Goal: Task Accomplishment & Management: Use online tool/utility

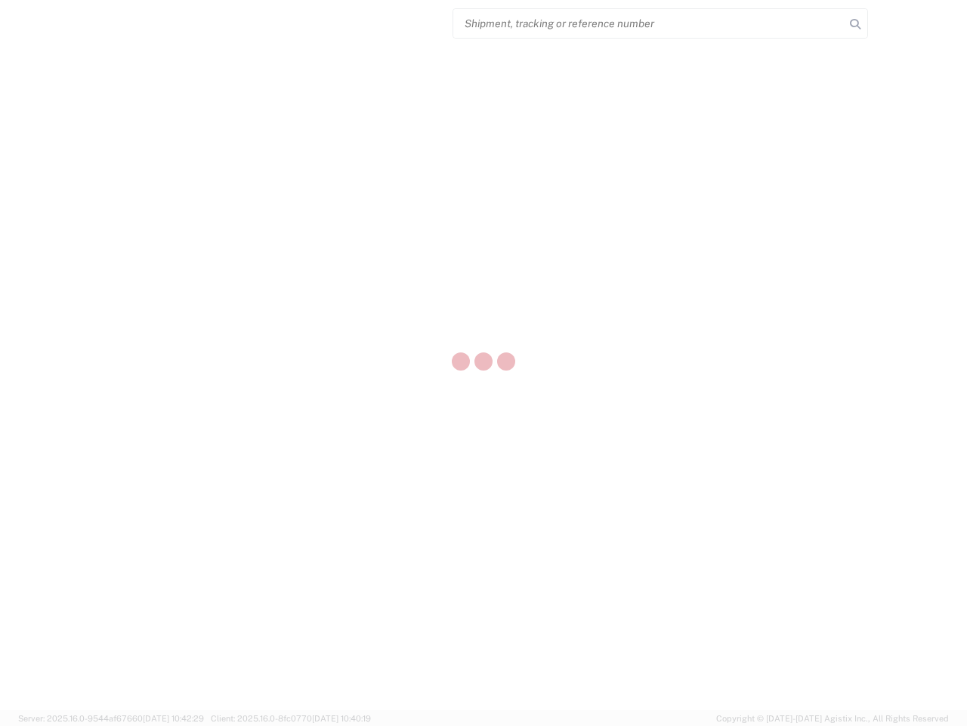
select select "US"
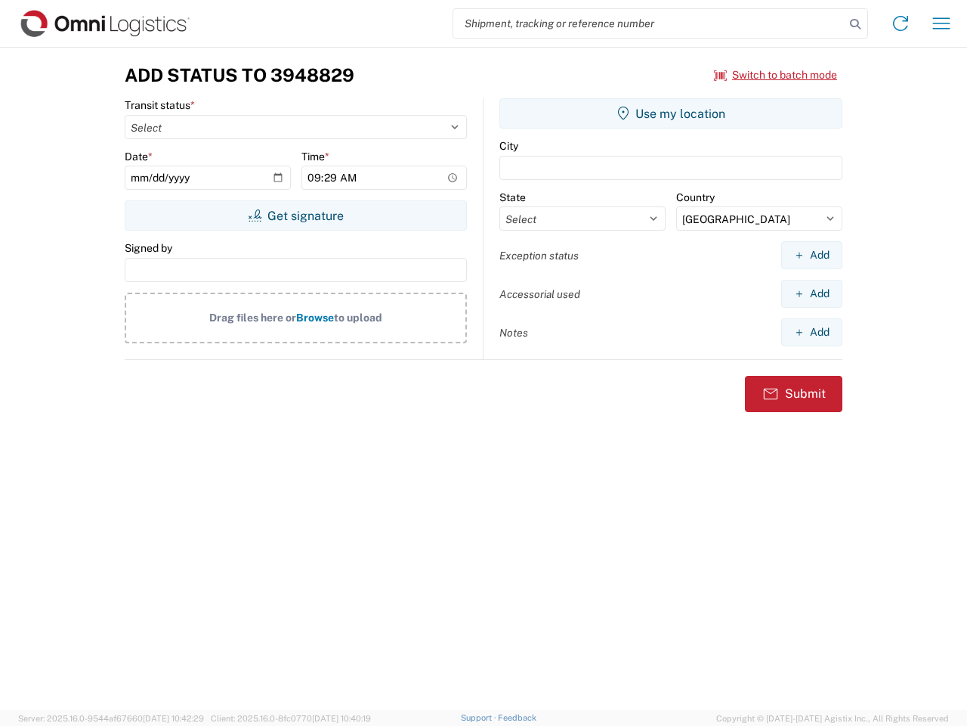
click at [649, 23] on input "search" at bounding box center [650, 23] width 392 height 29
click at [856, 24] on icon at bounding box center [855, 24] width 21 height 21
click at [901, 23] on icon at bounding box center [901, 23] width 24 height 24
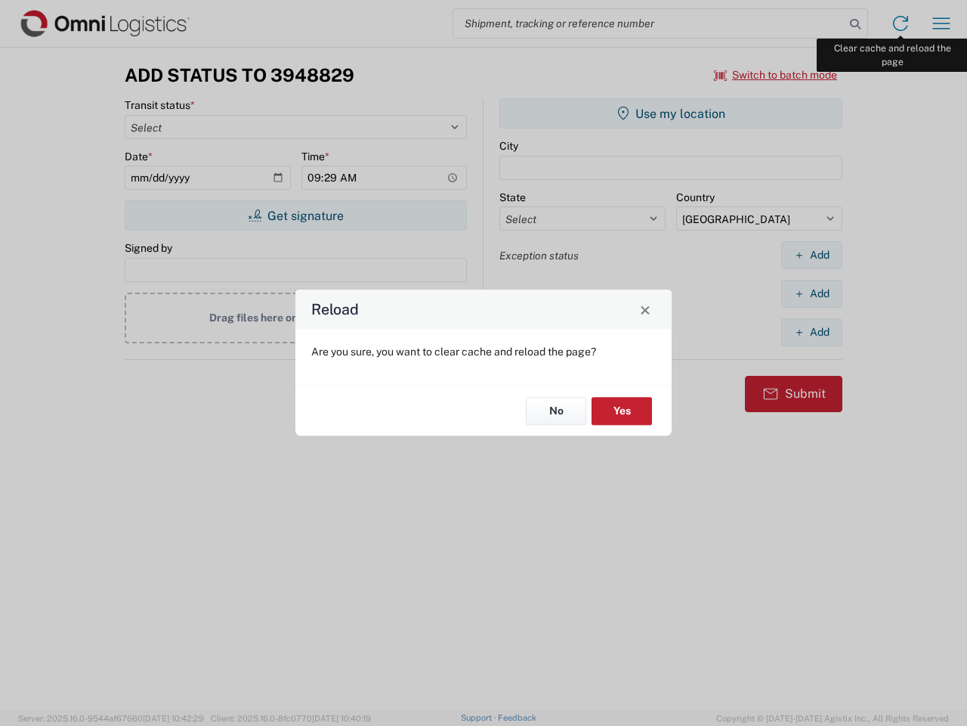
click at [942, 23] on div "Reload Are you sure, you want to clear cache and reload the page? No Yes" at bounding box center [483, 363] width 967 height 726
click at [776, 75] on div "Reload Are you sure, you want to clear cache and reload the page? No Yes" at bounding box center [483, 363] width 967 height 726
click at [296, 215] on div "Reload Are you sure, you want to clear cache and reload the page? No Yes" at bounding box center [483, 363] width 967 height 726
click at [671, 113] on div "Reload Are you sure, you want to clear cache and reload the page? No Yes" at bounding box center [483, 363] width 967 height 726
click at [812, 255] on div "Reload Are you sure, you want to clear cache and reload the page? No Yes" at bounding box center [483, 363] width 967 height 726
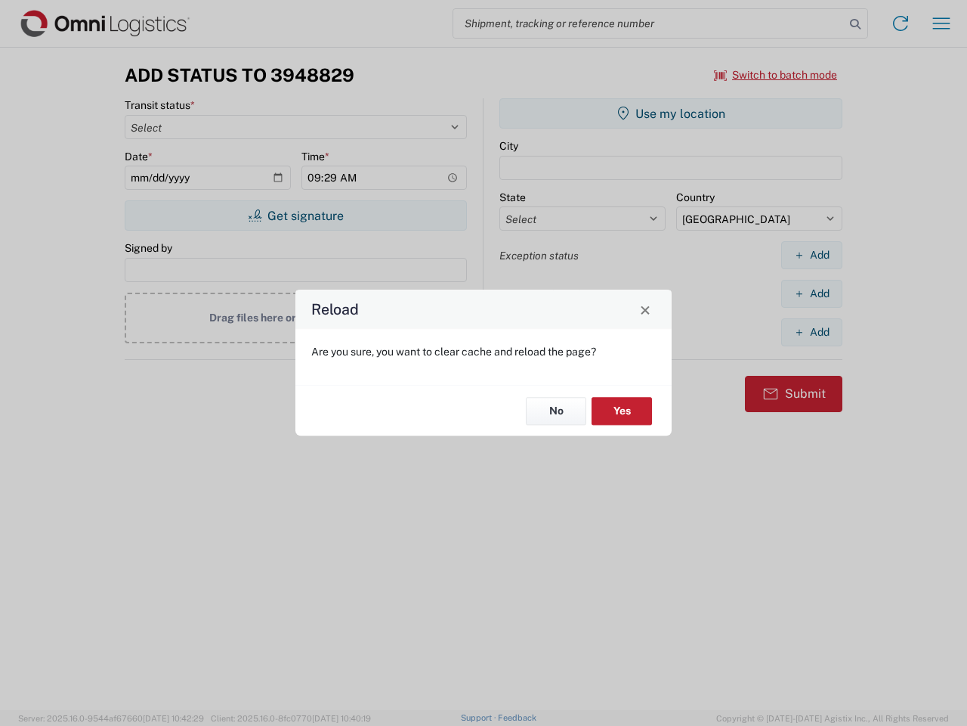
click at [812, 293] on div "Reload Are you sure, you want to clear cache and reload the page? No Yes" at bounding box center [483, 363] width 967 height 726
click at [812, 332] on div "Reload Are you sure, you want to clear cache and reload the page? No Yes" at bounding box center [483, 363] width 967 height 726
